Goal: Task Accomplishment & Management: Manage account settings

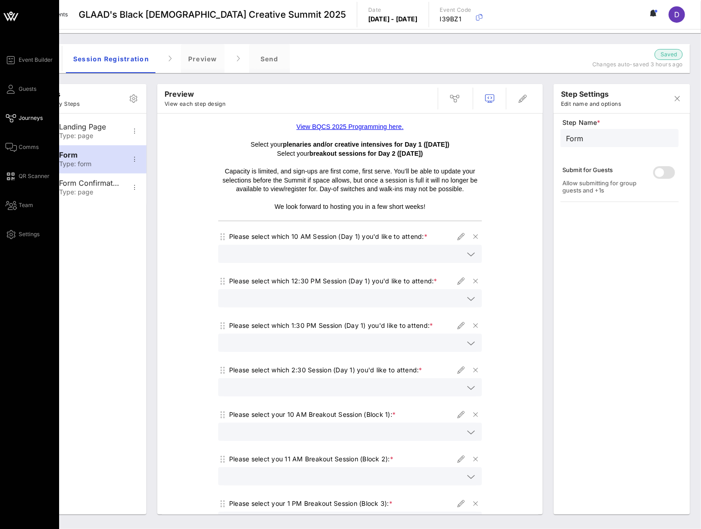
click at [10, 96] on div "Event Builder Guests Journeys Comms QR Scanner Team Settings" at bounding box center [32, 147] width 54 height 185
click at [13, 89] on icon at bounding box center [10, 89] width 11 height 1
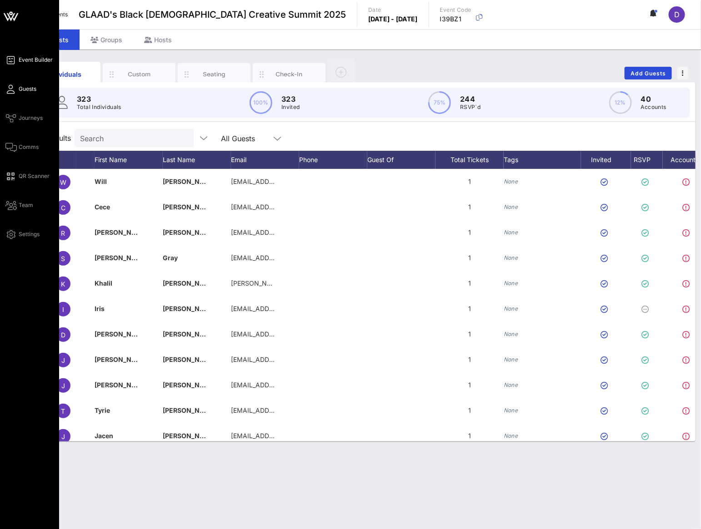
click at [31, 56] on span "Event Builder" at bounding box center [36, 60] width 34 height 8
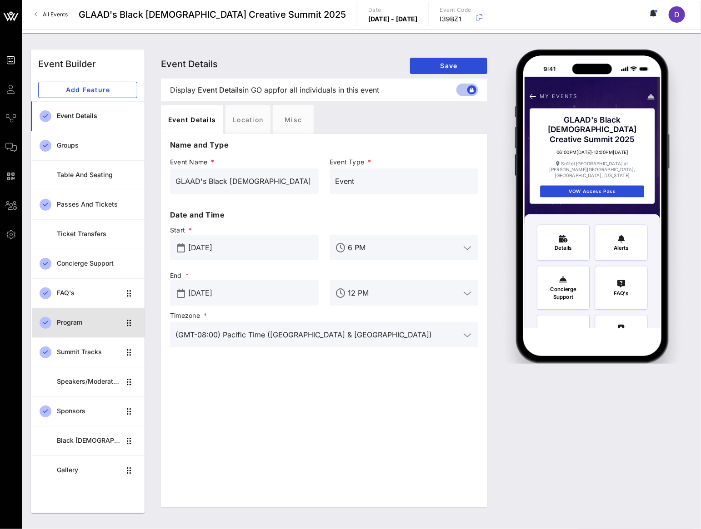
click at [85, 321] on div "Program" at bounding box center [89, 323] width 64 height 8
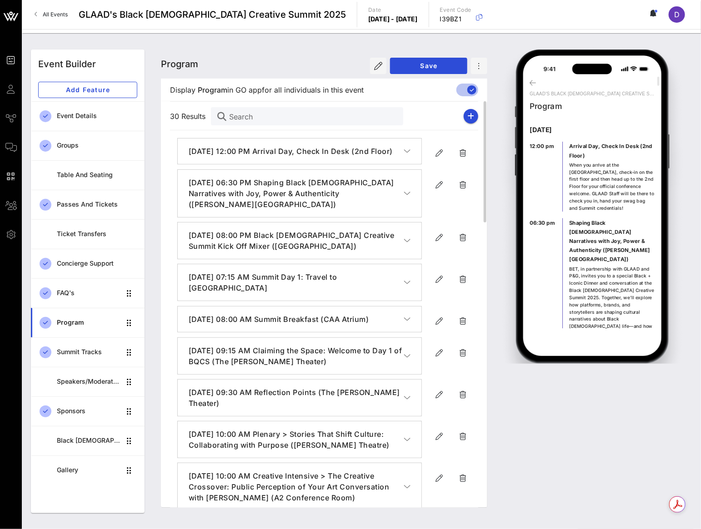
click at [425, 202] on div "[DATE] 06:30 PM Shaping Black [DEMOGRAPHIC_DATA] Narratives with Joy, Power & A…" at bounding box center [324, 193] width 308 height 48
click at [432, 190] on span "button" at bounding box center [439, 184] width 16 height 11
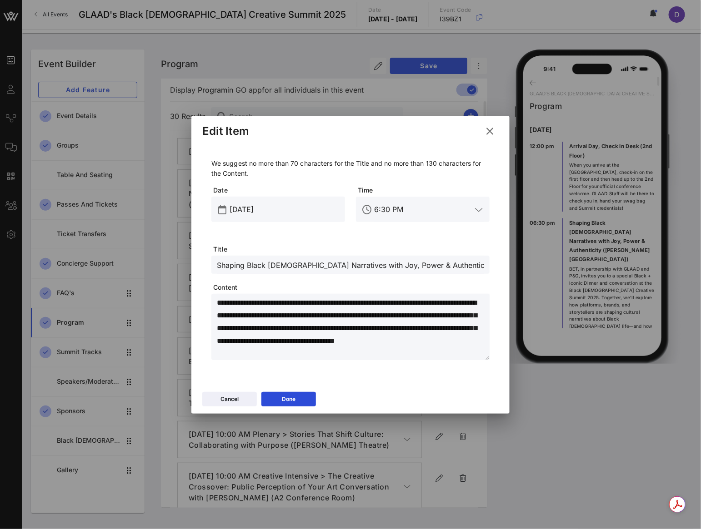
click at [291, 266] on input "Shaping Black [DEMOGRAPHIC_DATA] Narratives with Joy, Power & Authenticity ([PE…" at bounding box center [350, 265] width 267 height 12
click at [252, 319] on textarea "**********" at bounding box center [353, 329] width 273 height 64
drag, startPoint x: 218, startPoint y: 299, endPoint x: 264, endPoint y: 315, distance: 49.0
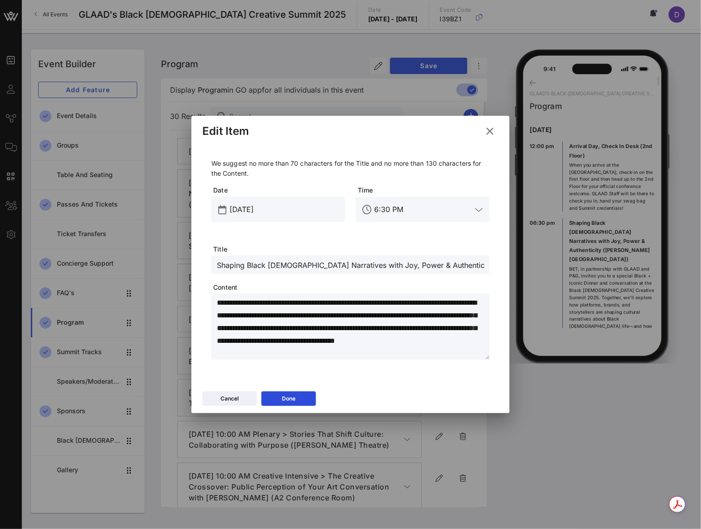
click at [264, 315] on textarea "**********" at bounding box center [353, 329] width 273 height 64
click at [294, 405] on button "Done" at bounding box center [288, 399] width 55 height 15
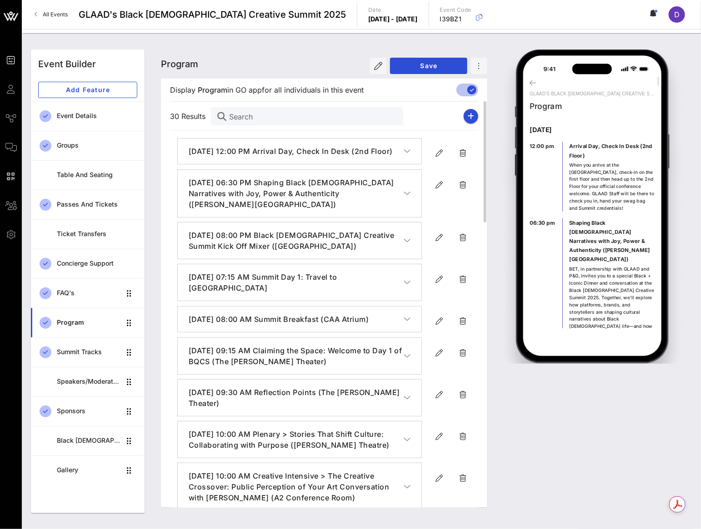
click at [274, 157] on h4 "[DATE] 12:00 PM Arrival Day, Check In Desk (2nd Floor)" at bounding box center [296, 151] width 215 height 11
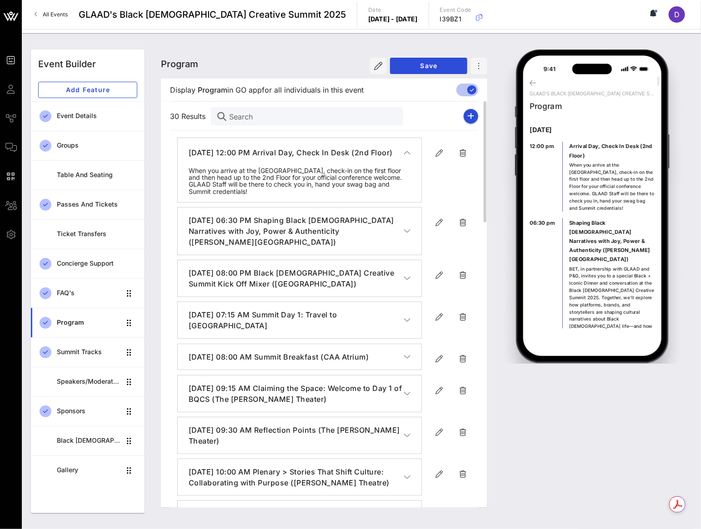
drag, startPoint x: 189, startPoint y: 149, endPoint x: 232, endPoint y: 162, distance: 45.3
click at [232, 158] on h4 "[DATE] 12:00 PM Arrival Day, Check In Desk (2nd Floor)" at bounding box center [296, 152] width 215 height 11
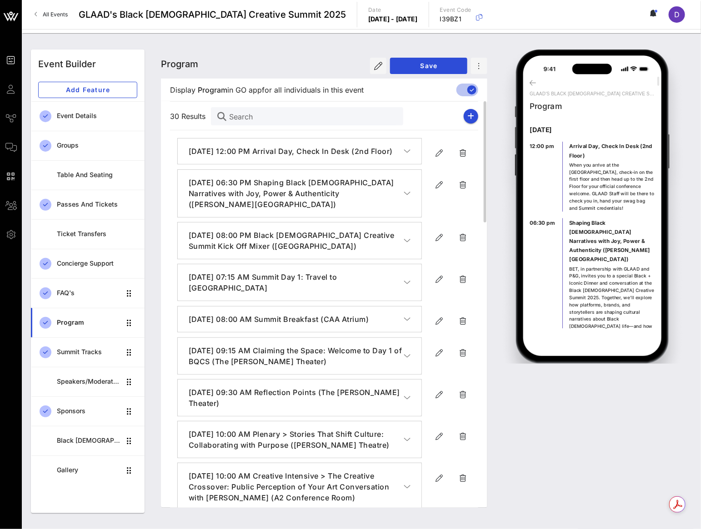
drag, startPoint x: 231, startPoint y: 162, endPoint x: 193, endPoint y: 150, distance: 40.0
click at [193, 150] on h4 "[DATE] 12:00 PM Arrival Day, Check In Desk (2nd Floor)" at bounding box center [296, 151] width 215 height 11
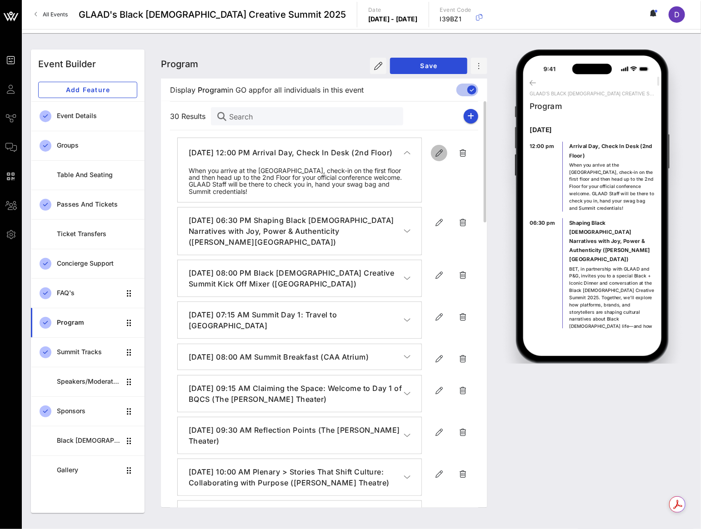
click at [440, 152] on icon "button" at bounding box center [438, 153] width 11 height 11
type input "[DATE]"
type input "12 PM"
type input "Arrival Day, Check In Desk (2nd Floor)"
type textarea "**********"
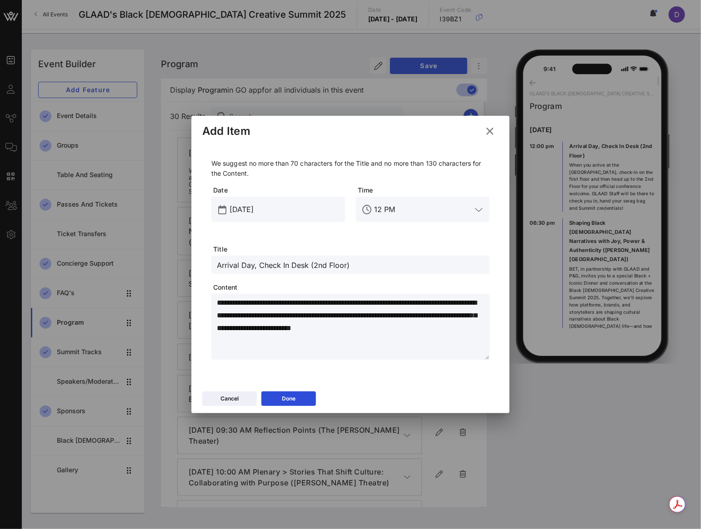
click at [285, 267] on input "Arrival Day, Check In Desk (2nd Floor)" at bounding box center [350, 265] width 267 height 12
click at [297, 397] on button "Done" at bounding box center [288, 399] width 55 height 15
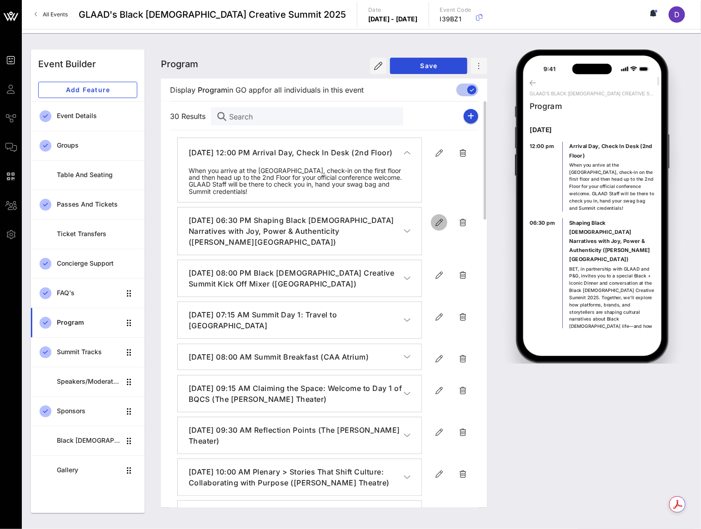
click at [436, 228] on icon "button" at bounding box center [438, 222] width 11 height 11
type input "[DATE]"
type input "6:30 PM"
type input "Shaping Black [DEMOGRAPHIC_DATA] Narratives with Joy, Power & Authenticity ([PE…"
type textarea "**********"
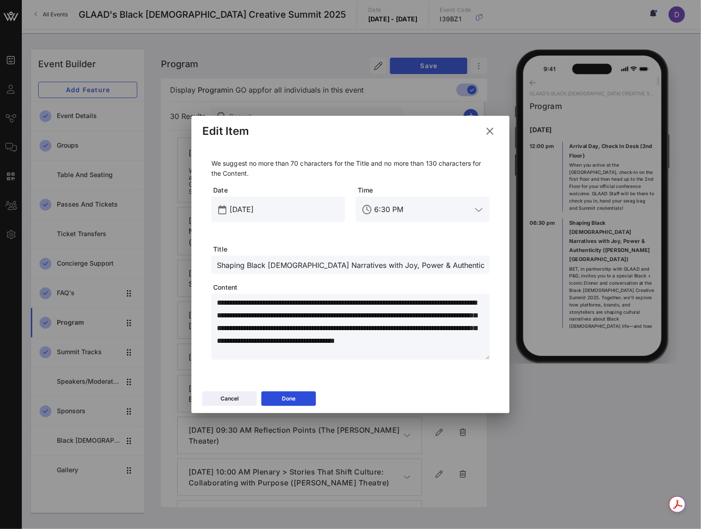
click at [293, 265] on input "Shaping Black [DEMOGRAPHIC_DATA] Narratives with Joy, Power & Authenticity ([PE…" at bounding box center [350, 265] width 267 height 12
click at [283, 398] on div "Done" at bounding box center [289, 398] width 14 height 9
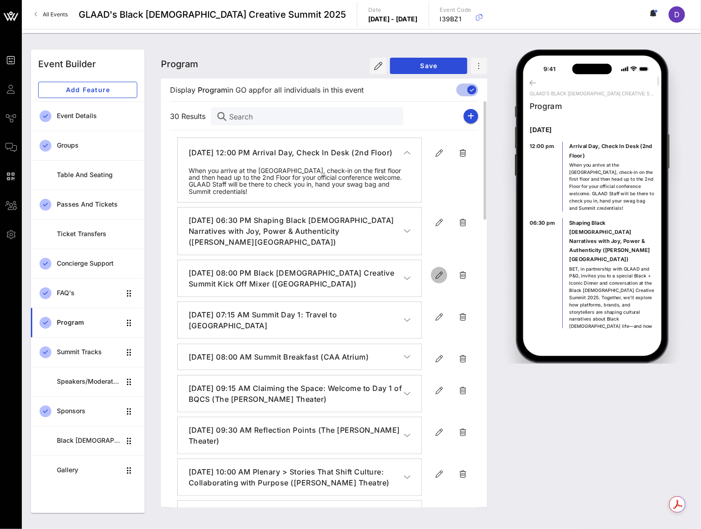
click at [438, 280] on icon "button" at bounding box center [438, 275] width 11 height 11
type input "[DATE]"
type input "8 PM"
type input "Black [DEMOGRAPHIC_DATA] Creative Summit Kick Off Mixer (La Terrasse)"
type textarea "**********"
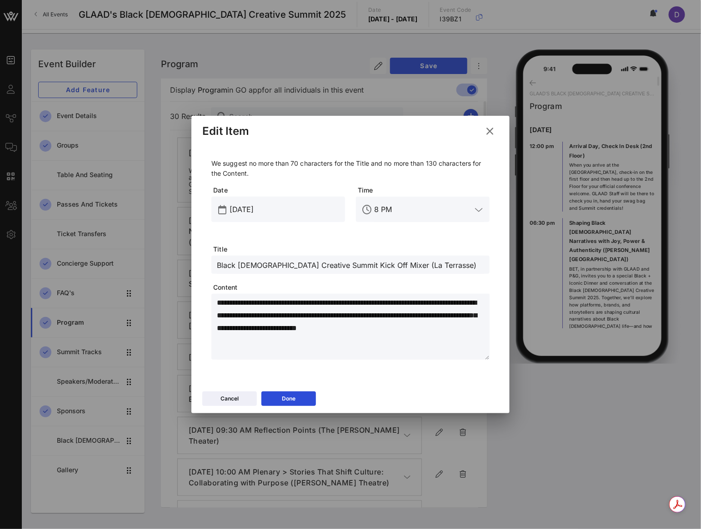
click at [338, 274] on div "Black [DEMOGRAPHIC_DATA] Creative Summit Kick Off Mixer (La Terrasse)" at bounding box center [350, 265] width 267 height 18
click at [337, 268] on input "Black [DEMOGRAPHIC_DATA] Creative Summit Kick Off Mixer (La Terrasse)" at bounding box center [350, 265] width 267 height 12
click at [288, 401] on icon at bounding box center [288, 398] width 6 height 5
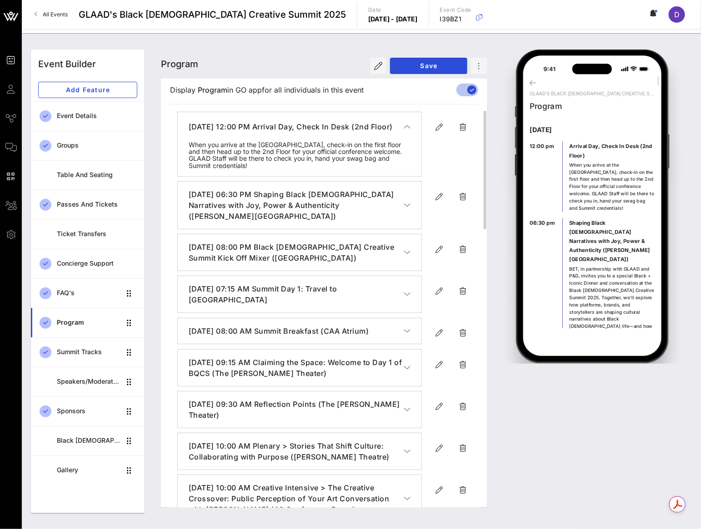
scroll to position [32, 0]
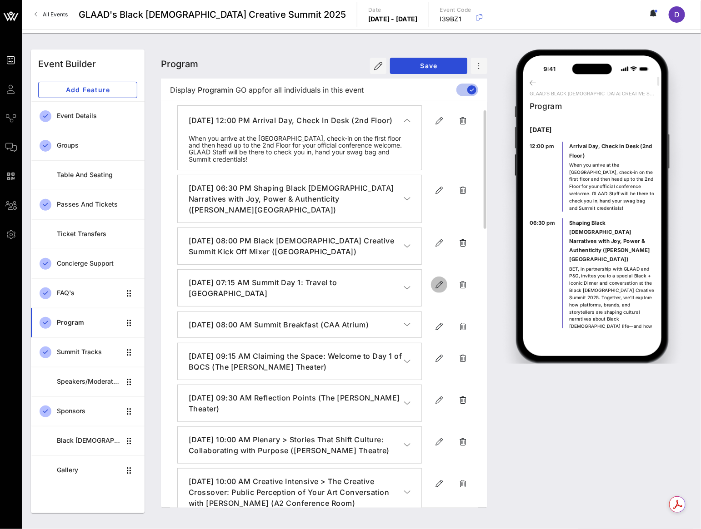
click at [436, 290] on icon "button" at bounding box center [438, 284] width 11 height 11
type input "[DATE]"
type input "7:15 AM"
type input "Summit Day 1: Travel to [GEOGRAPHIC_DATA]"
type textarea "**********"
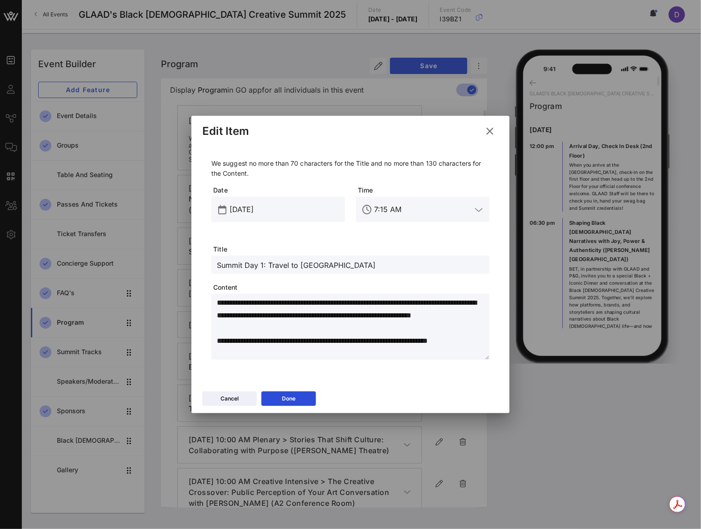
click at [299, 269] on input "Summit Day 1: Travel to [GEOGRAPHIC_DATA]" at bounding box center [350, 265] width 267 height 12
click at [492, 128] on icon at bounding box center [489, 131] width 12 height 11
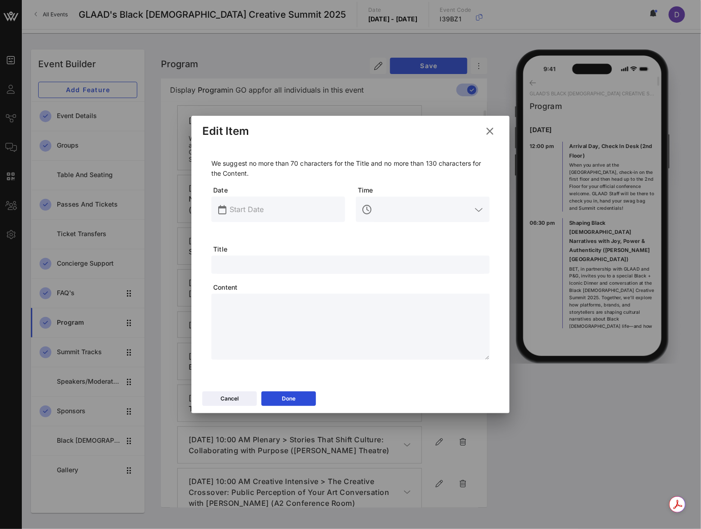
click at [492, 128] on div "Program Program Program Save Display Program Program in GO app for all individu…" at bounding box center [323, 282] width 337 height 464
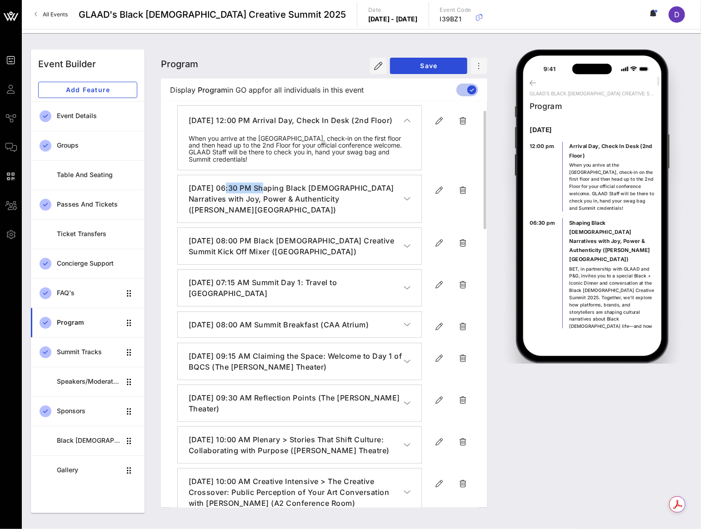
scroll to position [46, 0]
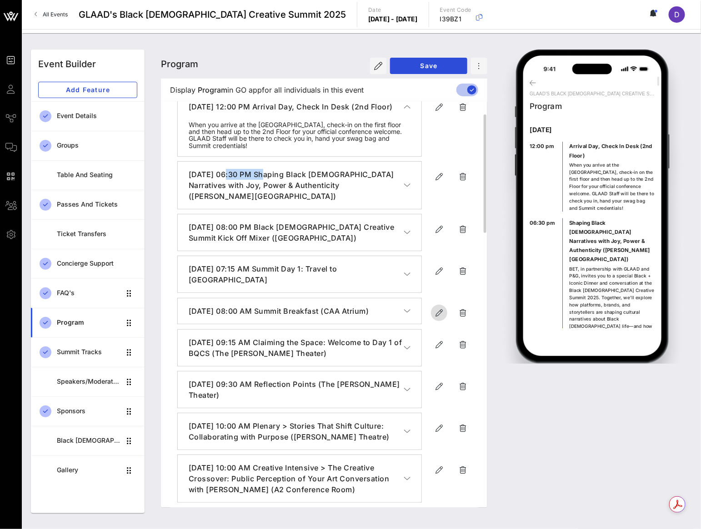
click at [435, 319] on icon "button" at bounding box center [438, 313] width 11 height 11
type input "[DATE]"
type input "8 AM"
type input "Summit Breakfast (CAA Atrium)"
type textarea "**********"
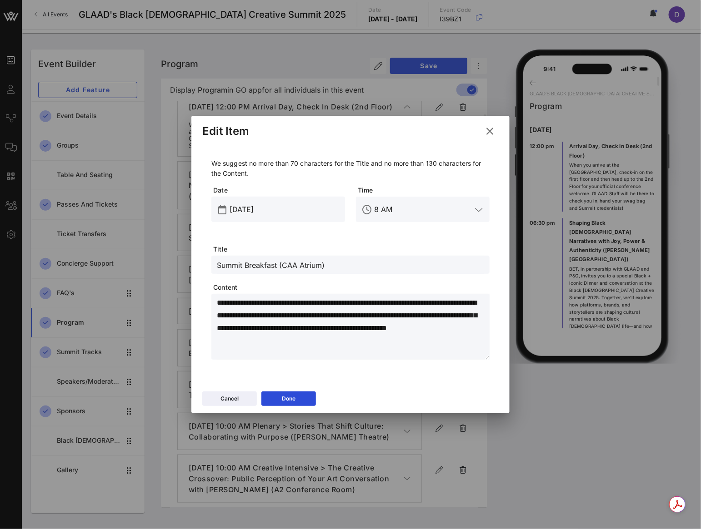
click at [494, 131] on icon at bounding box center [489, 131] width 12 height 11
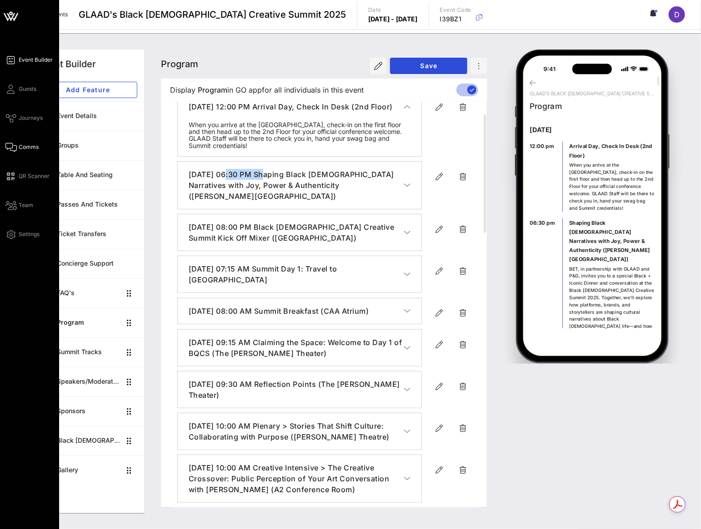
click at [17, 152] on link "Comms" at bounding box center [21, 147] width 33 height 11
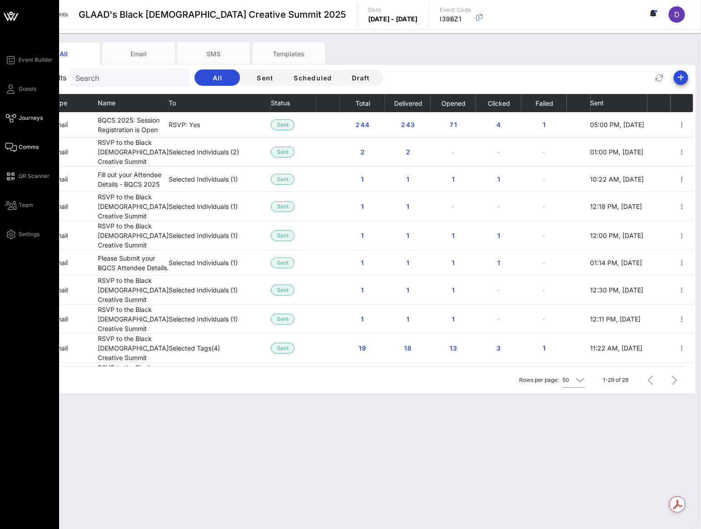
click at [11, 118] on icon at bounding box center [10, 118] width 11 height 1
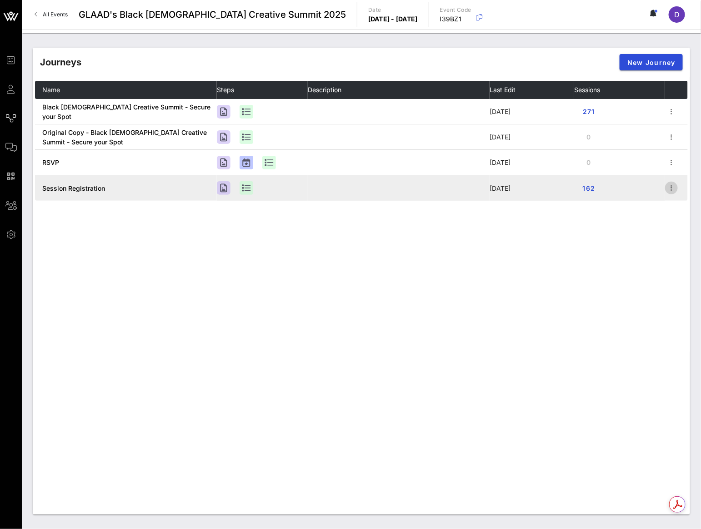
click at [673, 189] on icon "button" at bounding box center [671, 188] width 11 height 11
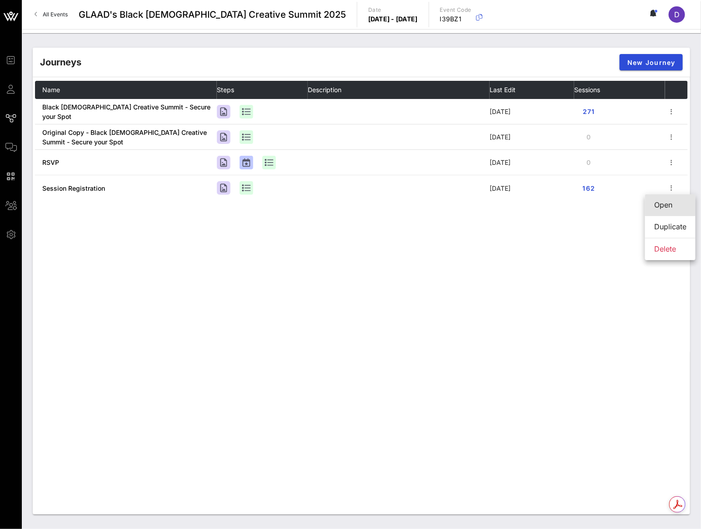
click at [672, 202] on div "Open" at bounding box center [670, 205] width 32 height 9
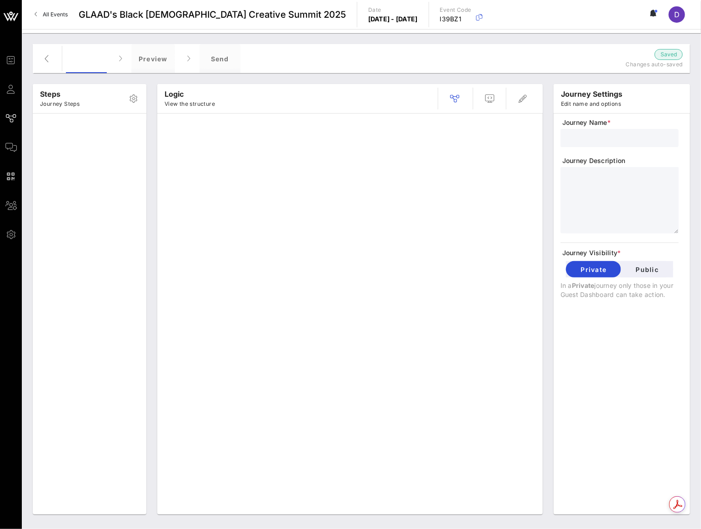
type input "Session Registration"
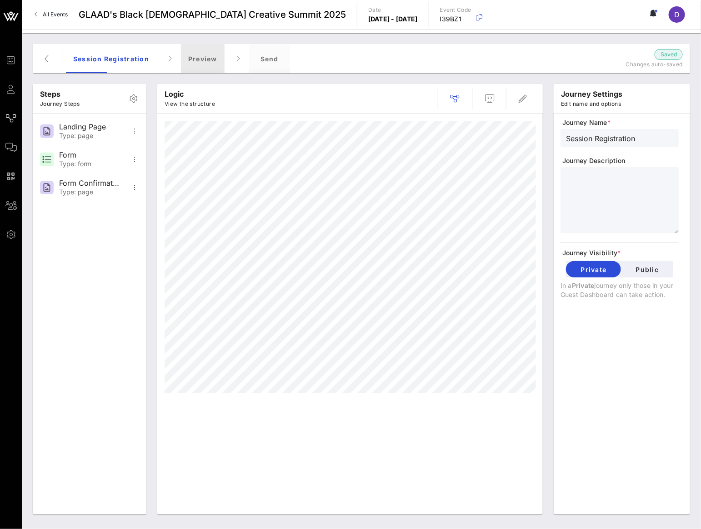
click at [192, 64] on div "Preview" at bounding box center [203, 58] width 44 height 29
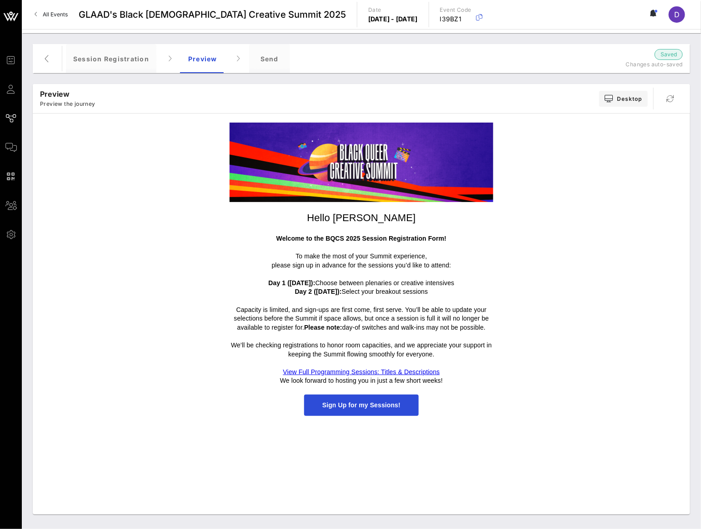
click at [376, 410] on span "Sign Up for my Sessions!" at bounding box center [361, 405] width 114 height 21
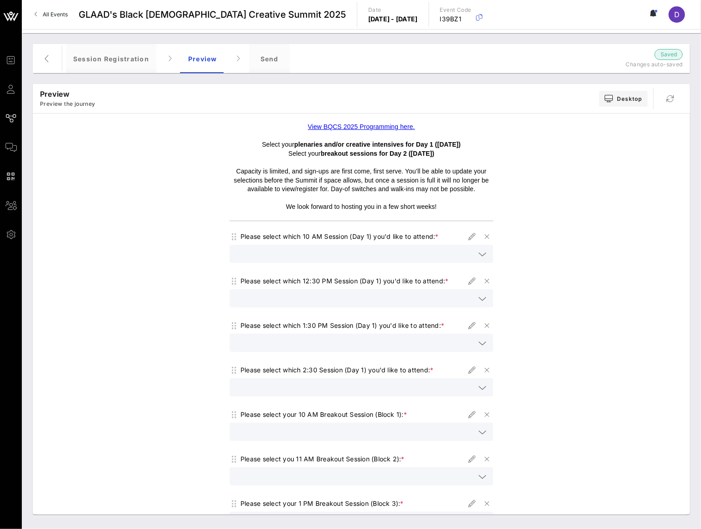
click at [478, 250] on icon at bounding box center [482, 254] width 8 height 11
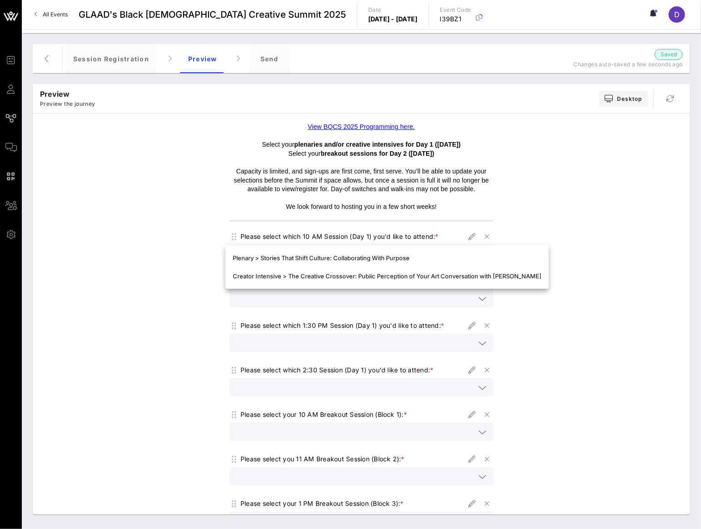
click at [554, 208] on div "View BQCS 2025 Programming here. Select your plenaries and/or creative intensiv…" at bounding box center [361, 444] width 648 height 653
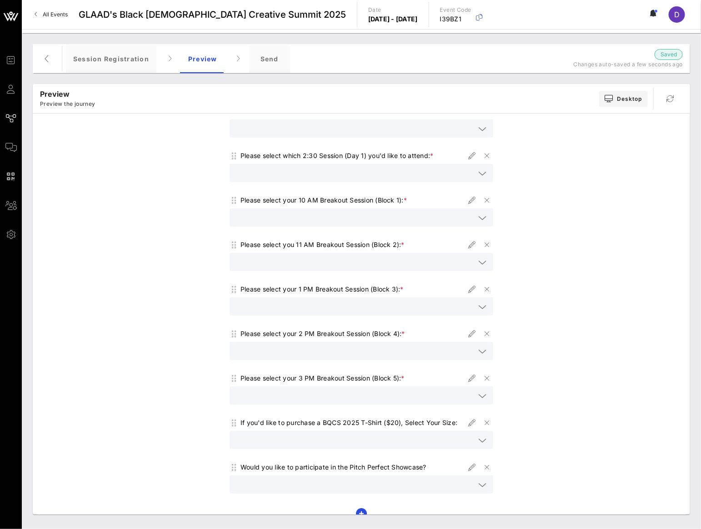
scroll to position [257, 0]
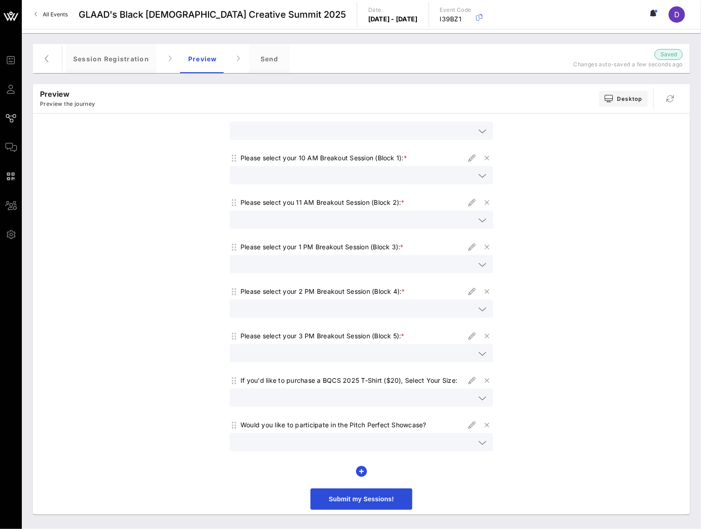
click at [481, 449] on div at bounding box center [361, 442] width 253 height 18
click at [542, 427] on div "View BQCS 2025 Programming here. Select your plenaries and/or creative intensiv…" at bounding box center [361, 187] width 648 height 653
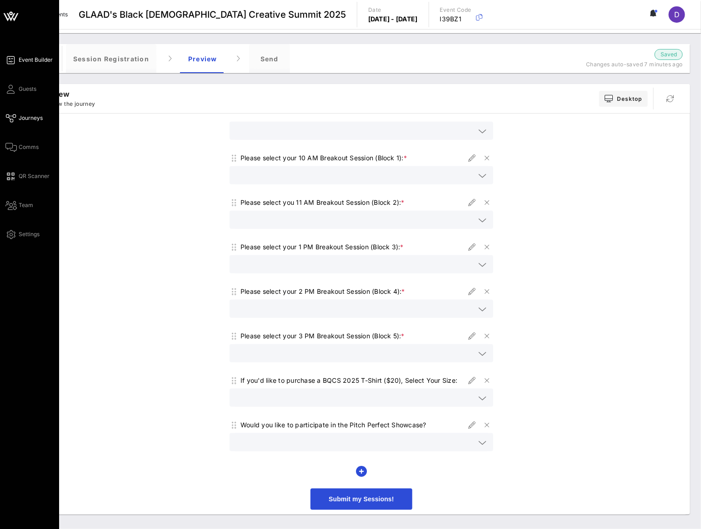
click at [16, 56] on link "Event Builder" at bounding box center [28, 60] width 47 height 11
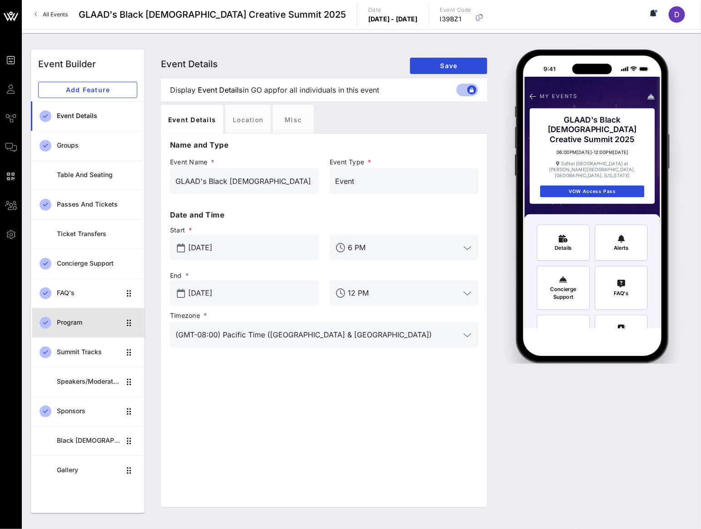
click at [76, 329] on div "Program" at bounding box center [89, 323] width 64 height 19
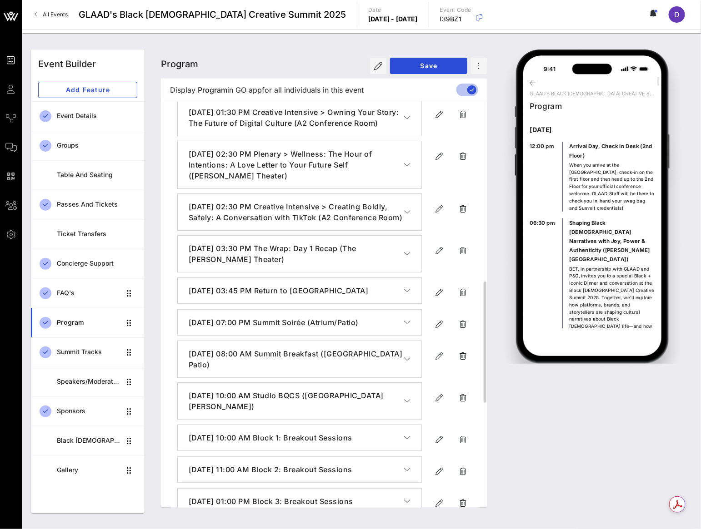
scroll to position [589, 0]
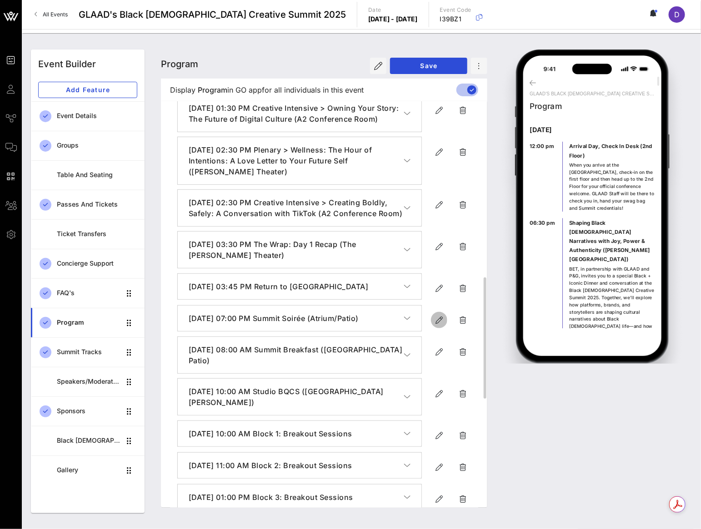
click at [439, 326] on icon "button" at bounding box center [438, 320] width 11 height 11
